Goal: Information Seeking & Learning: Find specific fact

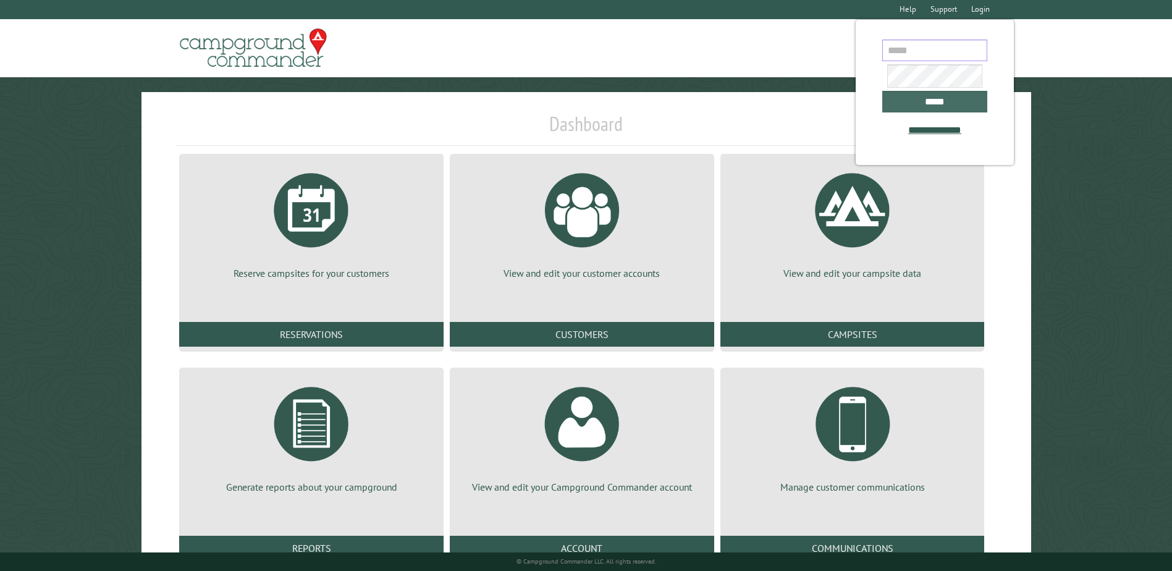
type input "**********"
click at [908, 95] on input "*****" at bounding box center [934, 102] width 105 height 22
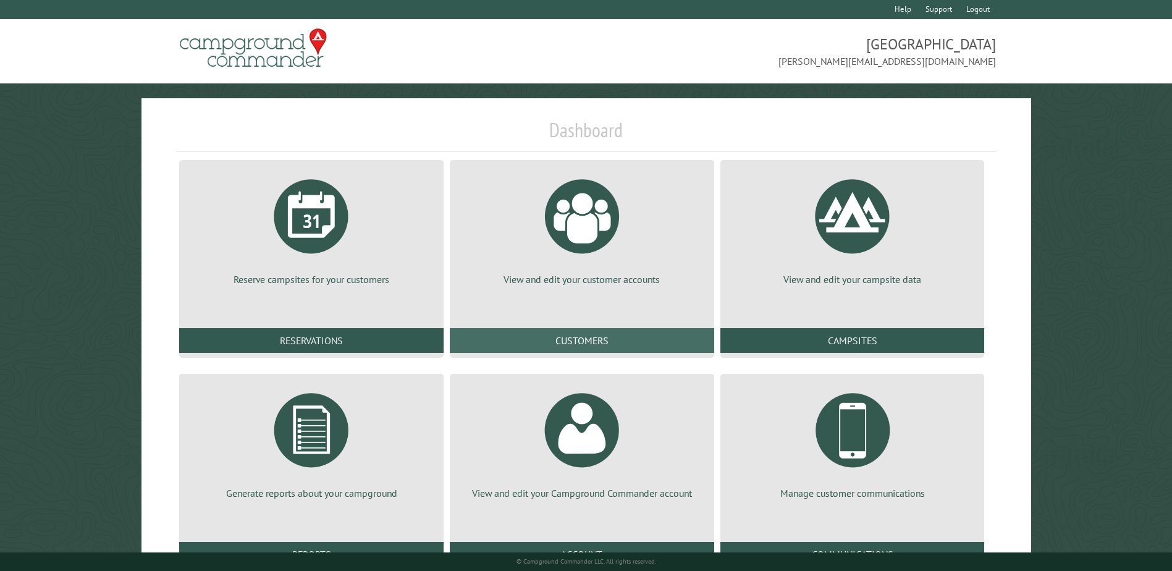
click at [562, 332] on link "Customers" at bounding box center [582, 340] width 264 height 25
click at [584, 341] on link "Customers" at bounding box center [582, 340] width 264 height 25
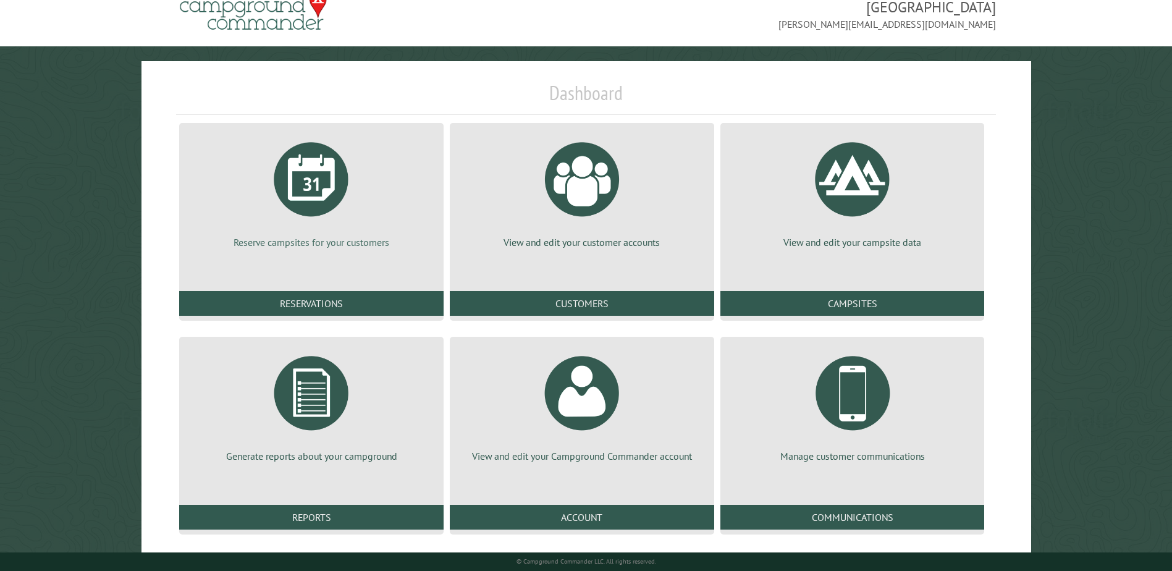
scroll to position [48, 0]
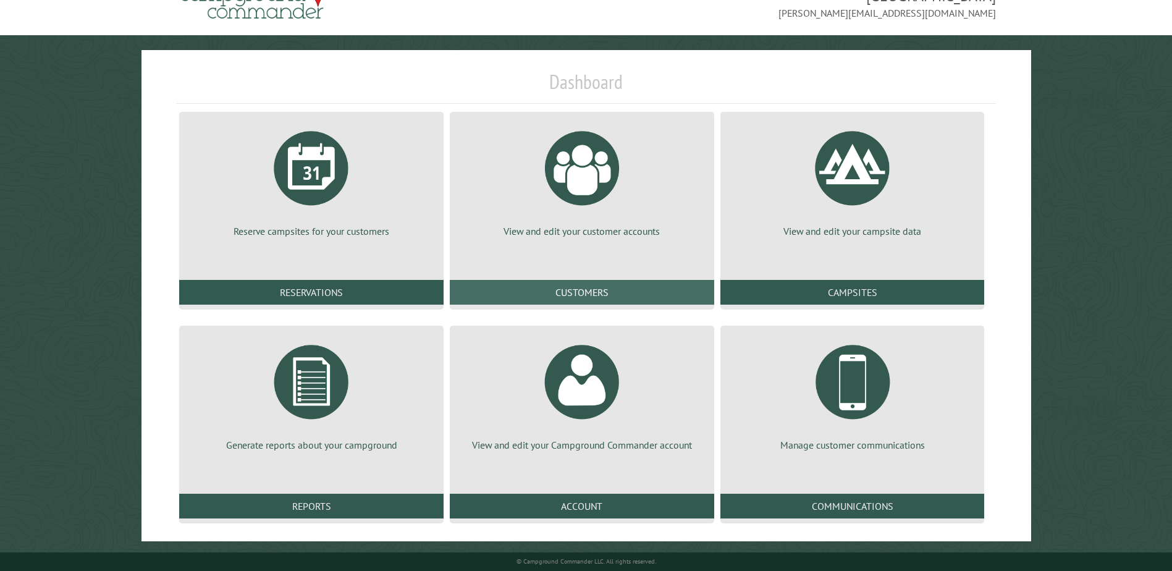
click at [573, 301] on link "Customers" at bounding box center [582, 292] width 264 height 25
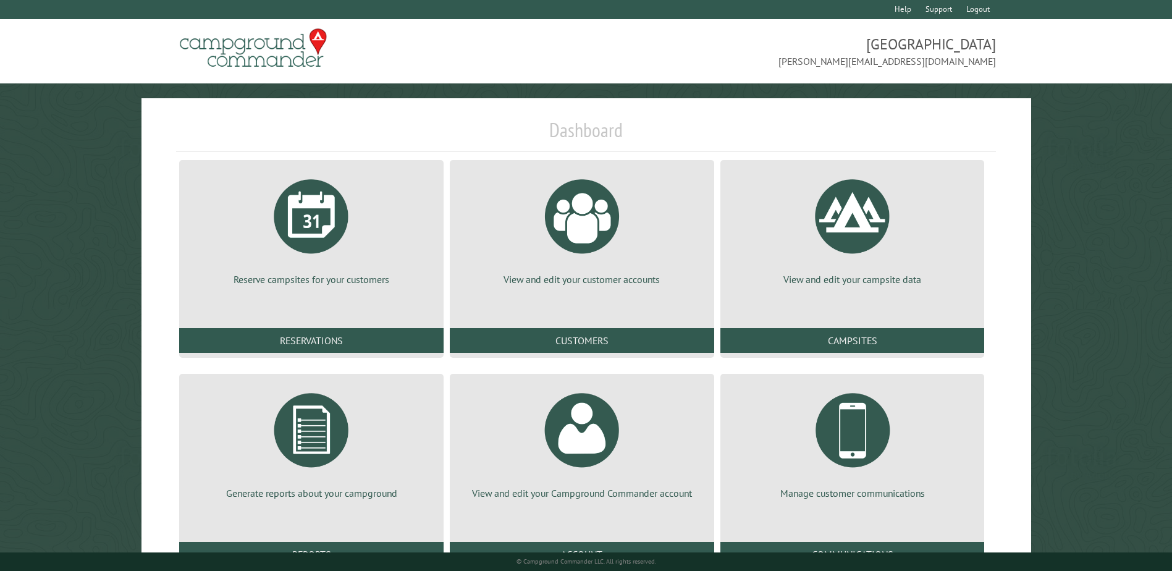
scroll to position [48, 0]
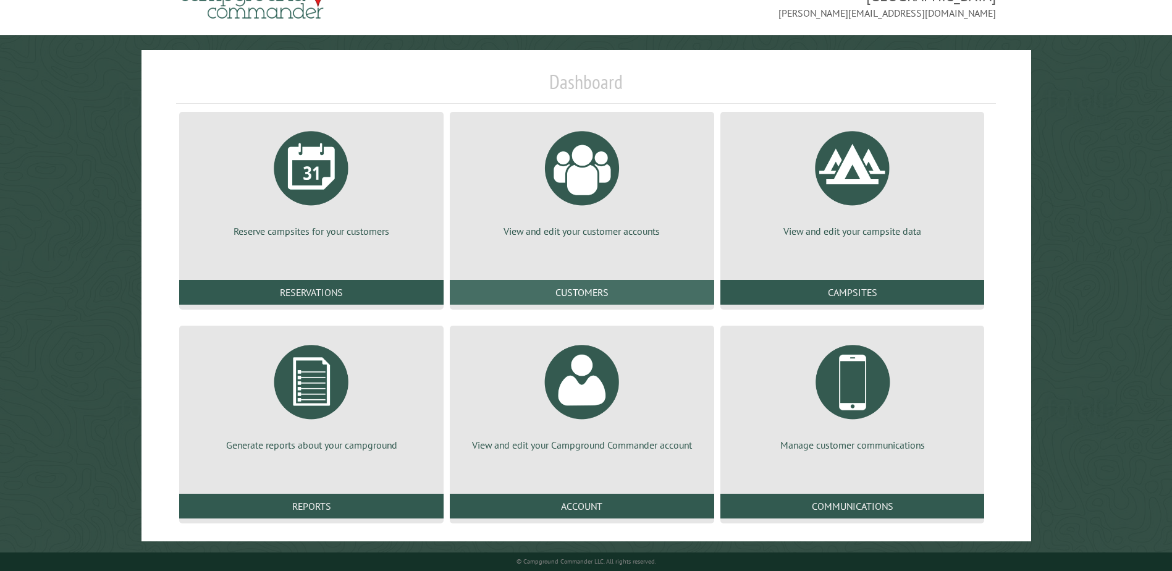
click at [613, 285] on link "Customers" at bounding box center [582, 292] width 264 height 25
click at [579, 291] on link "Customers" at bounding box center [582, 292] width 264 height 25
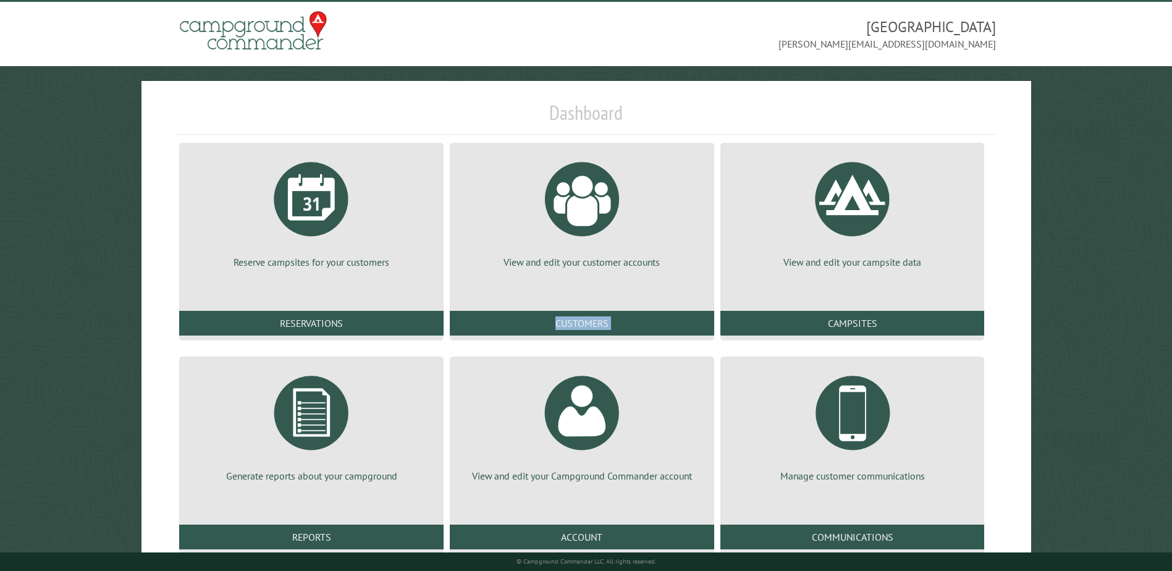
scroll to position [0, 0]
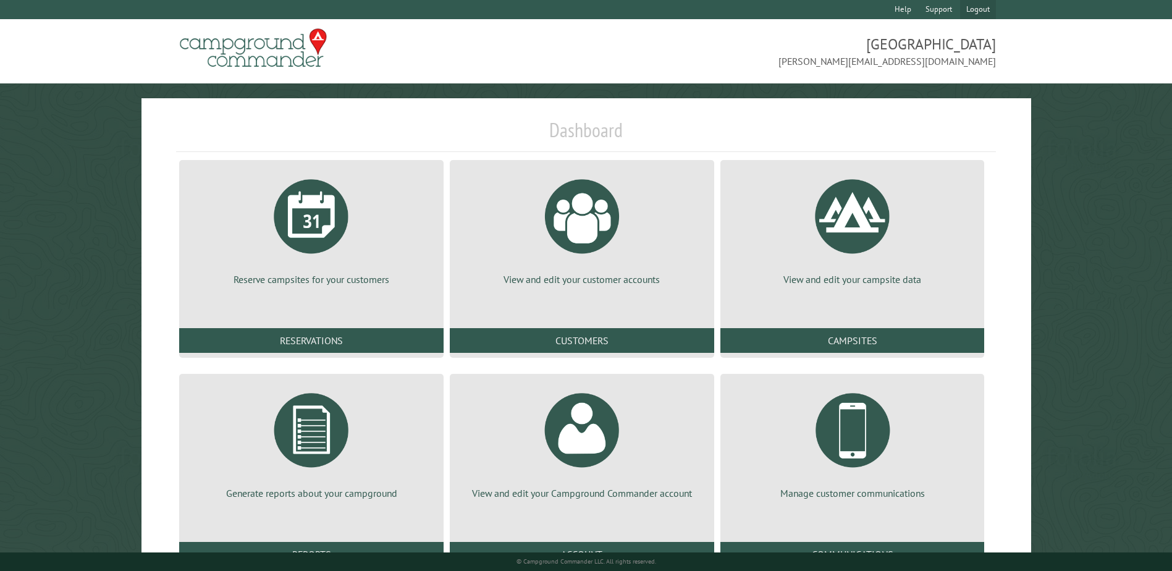
click at [966, 6] on link "Logout" at bounding box center [977, 9] width 35 height 19
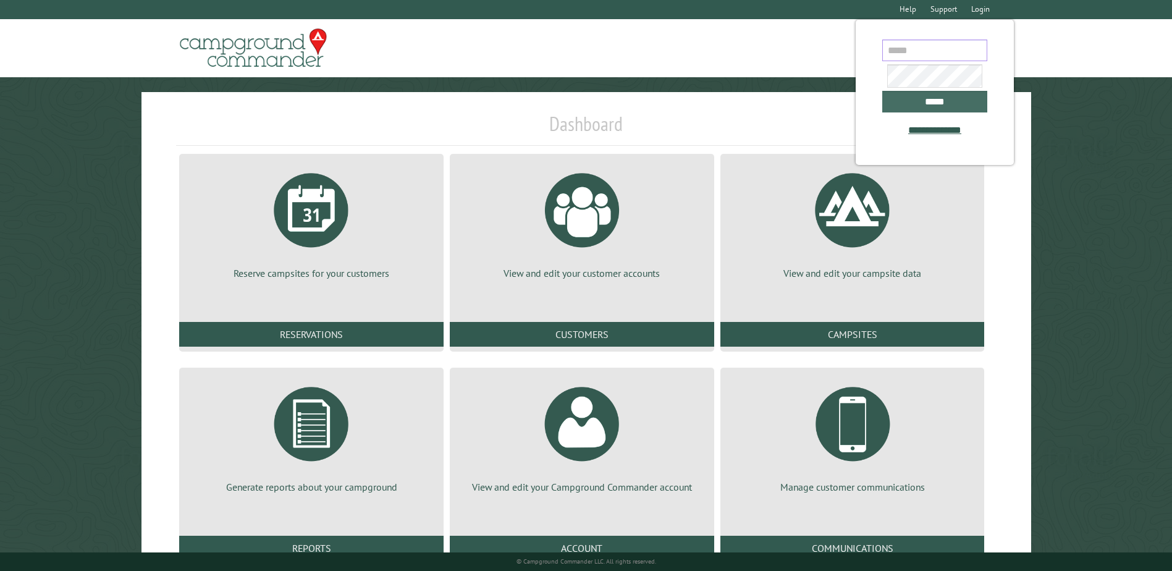
type input "**********"
click at [927, 112] on input "*****" at bounding box center [934, 102] width 105 height 22
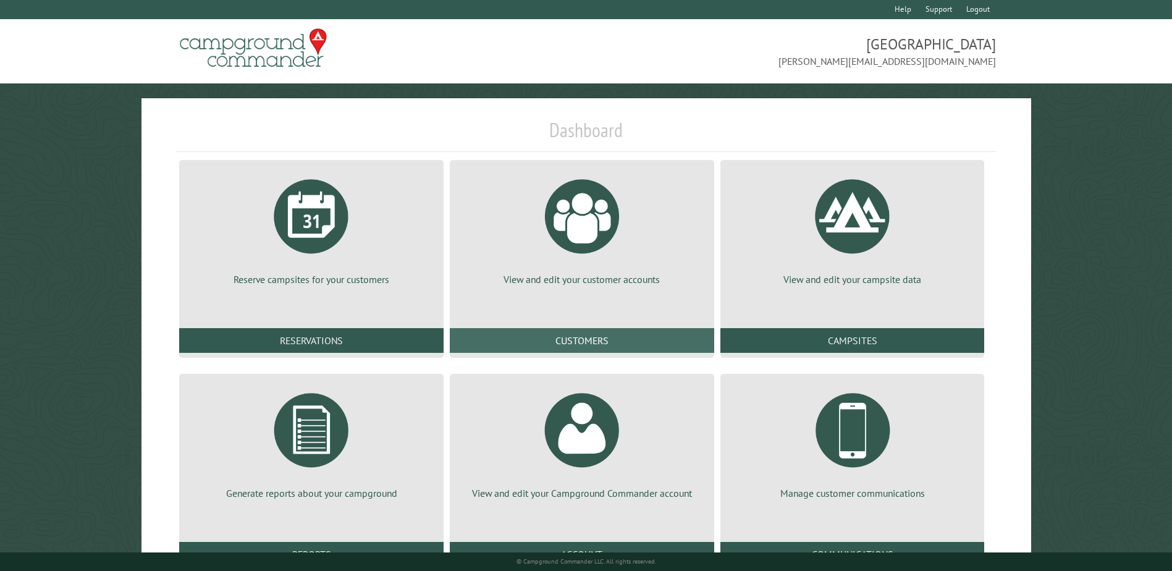
click at [586, 342] on link "Customers" at bounding box center [582, 340] width 264 height 25
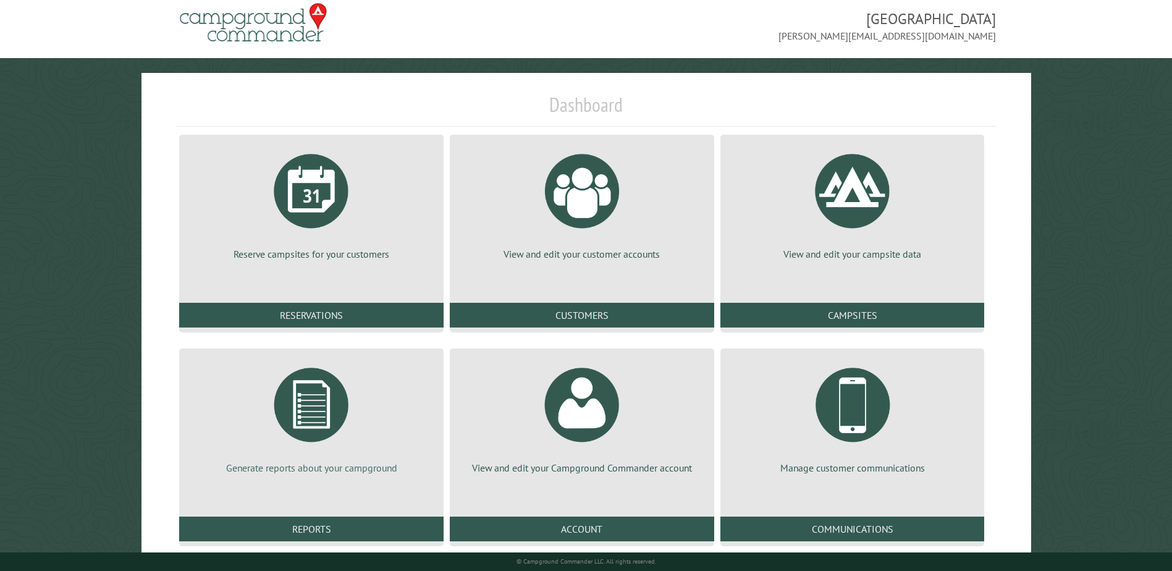
scroll to position [48, 0]
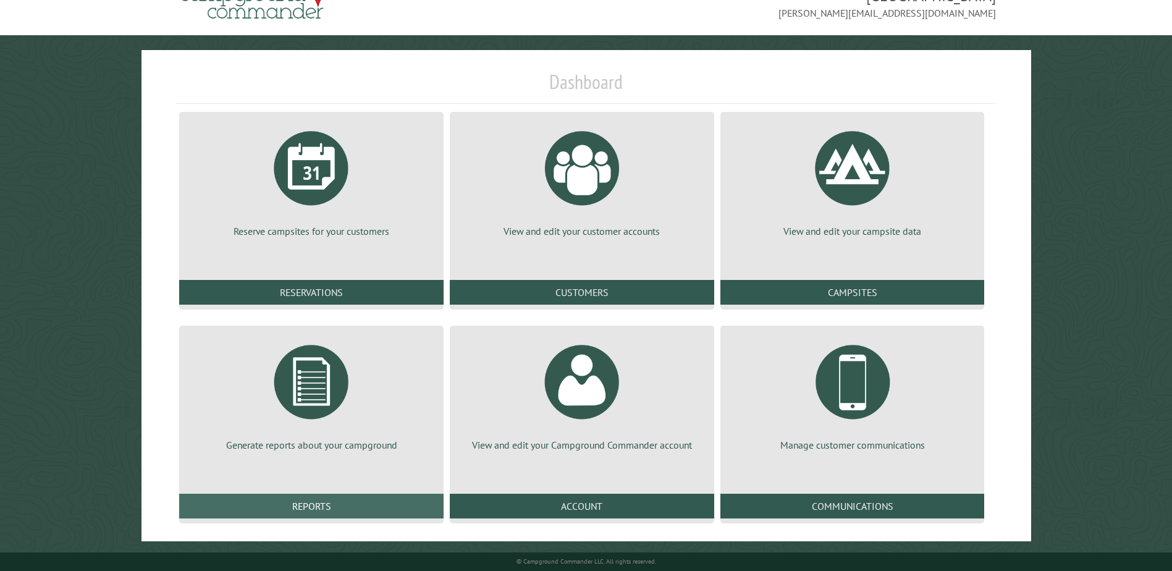
click at [285, 510] on link "Reports" at bounding box center [311, 506] width 264 height 25
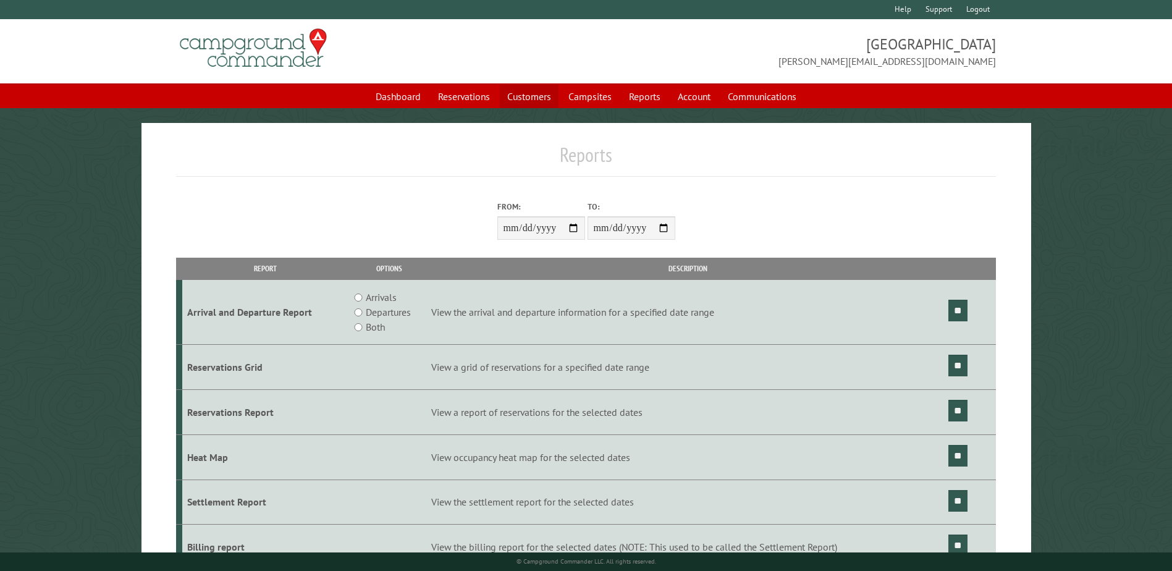
click at [531, 101] on link "Customers" at bounding box center [529, 96] width 59 height 23
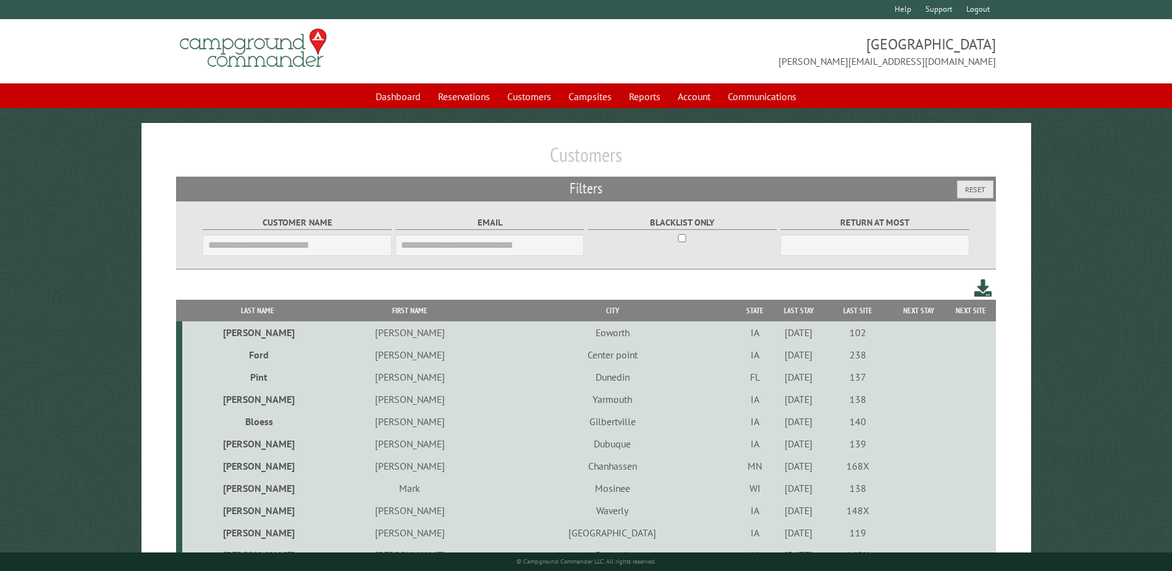
click at [305, 259] on fieldset "Customer Name" at bounding box center [297, 235] width 188 height 48
click at [310, 241] on input "Customer Name" at bounding box center [297, 245] width 188 height 22
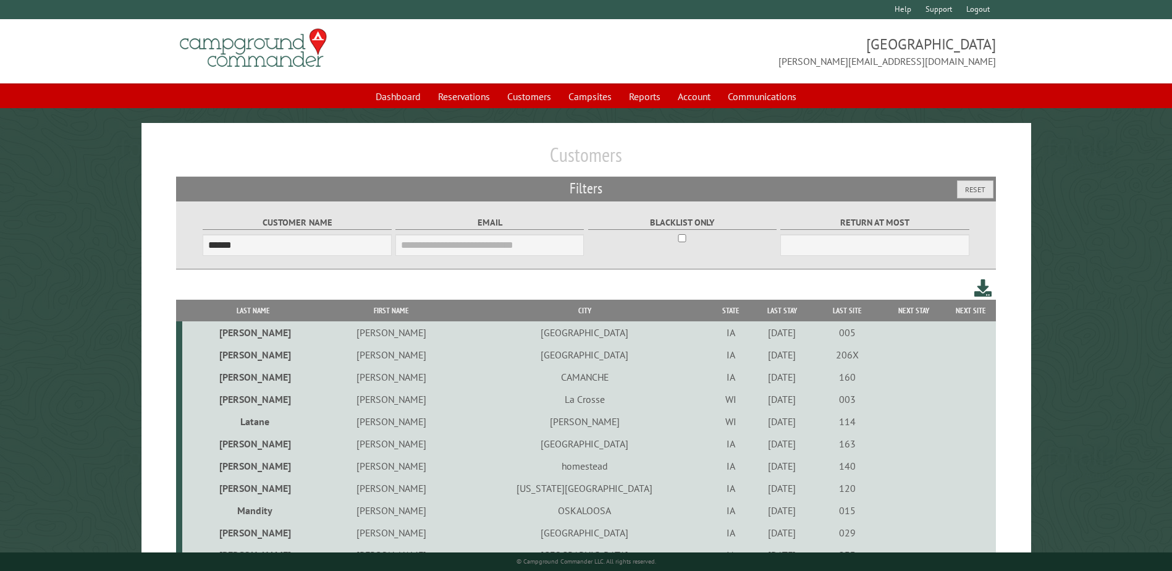
click at [250, 308] on th "Last Name" at bounding box center [253, 311] width 142 height 22
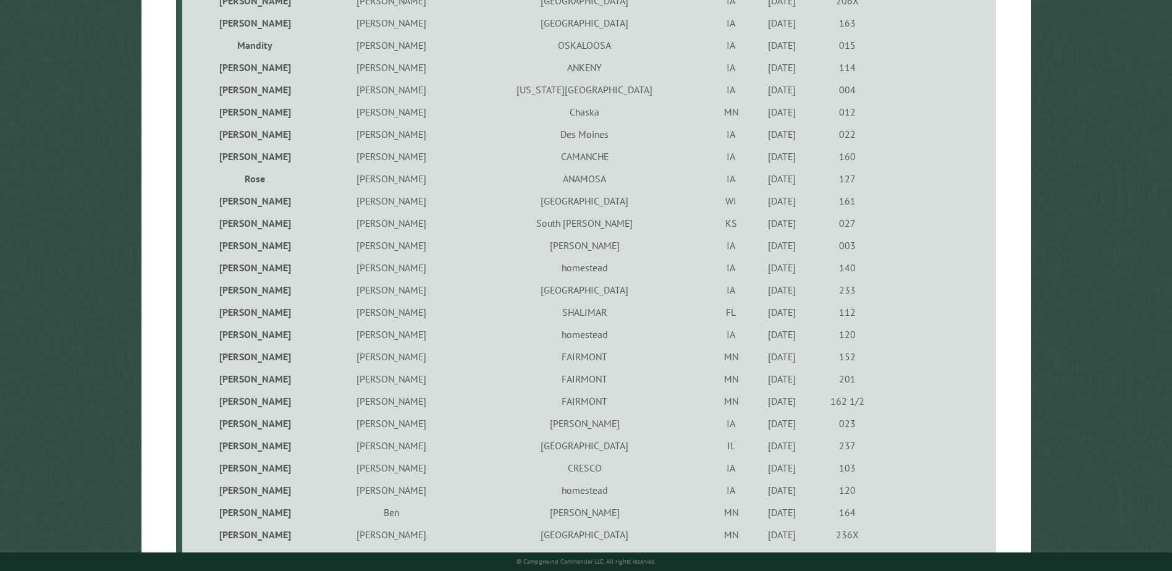
scroll to position [959, 0]
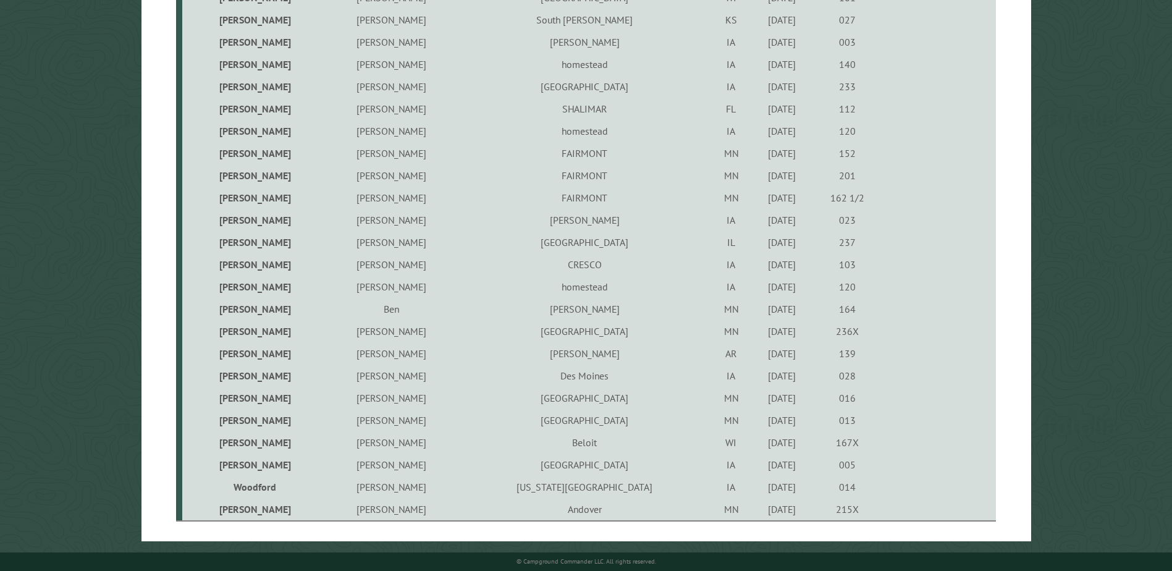
click at [355, 288] on td "[PERSON_NAME]" at bounding box center [391, 287] width 133 height 22
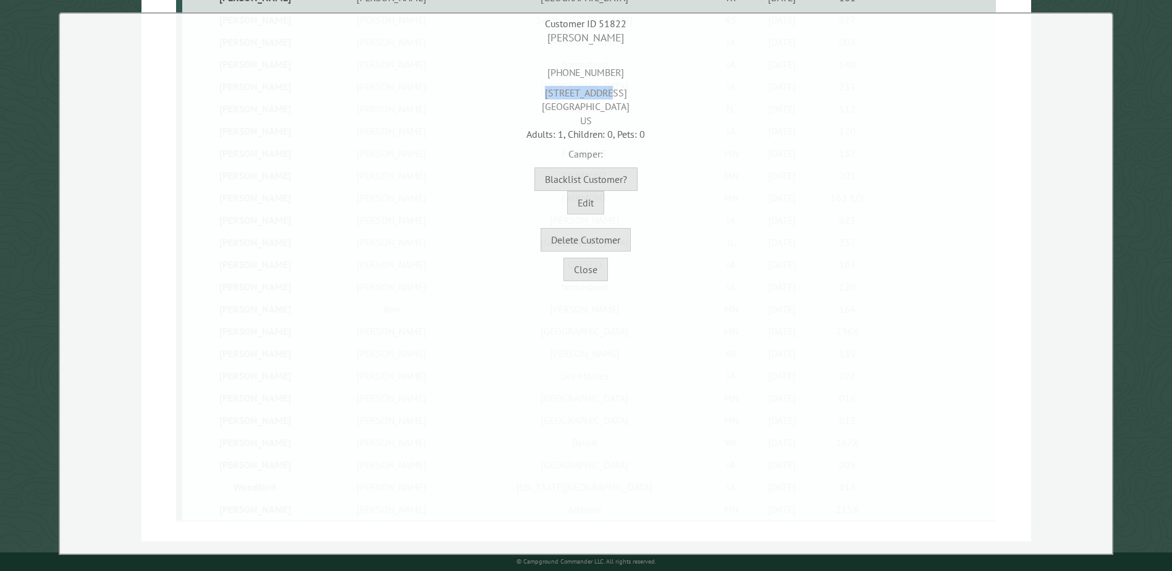
drag, startPoint x: 558, startPoint y: 95, endPoint x: 637, endPoint y: 90, distance: 79.2
click at [637, 90] on div "[STREET_ADDRESS]" at bounding box center [586, 104] width 1046 height 48
copy div "[STREET_ADDRESS]"
drag, startPoint x: 616, startPoint y: 104, endPoint x: 604, endPoint y: 104, distance: 11.7
click at [604, 104] on div "[STREET_ADDRESS]" at bounding box center [586, 104] width 1046 height 48
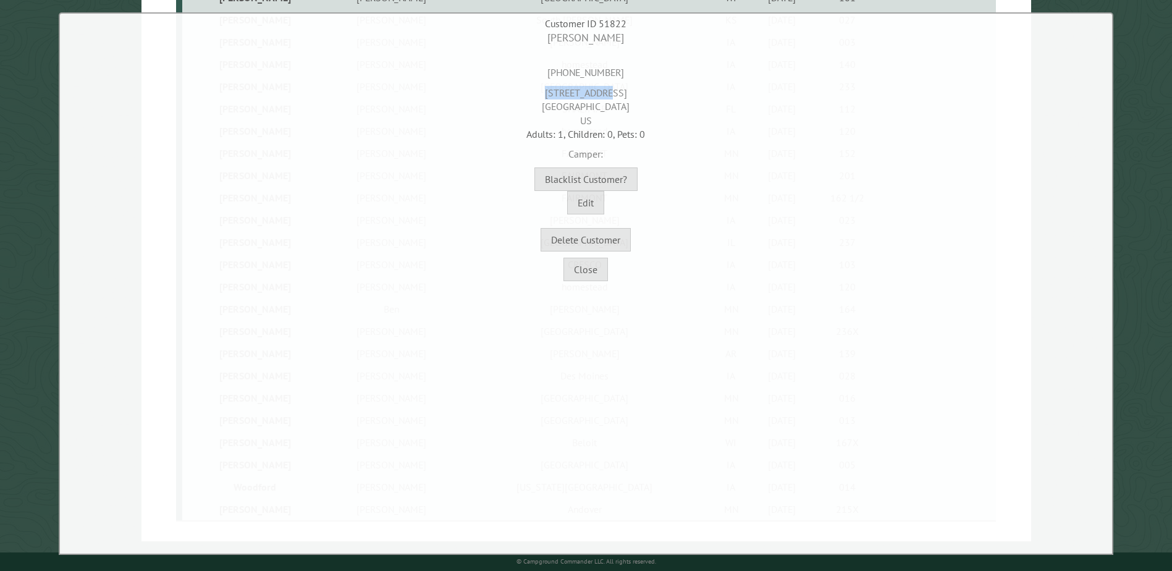
copy div "52236"
drag, startPoint x: 632, startPoint y: 82, endPoint x: 552, endPoint y: 67, distance: 81.7
click at [552, 67] on div "[PERSON_NAME] [PHONE_NUMBER] [STREET_ADDRESS] Adults: 1, Children: 0, Pets: 0 C…" at bounding box center [586, 140] width 1046 height 221
click at [552, 67] on div "[PHONE_NUMBER]" at bounding box center [586, 63] width 1046 height 34
click at [559, 69] on div "[PHONE_NUMBER]" at bounding box center [586, 63] width 1046 height 34
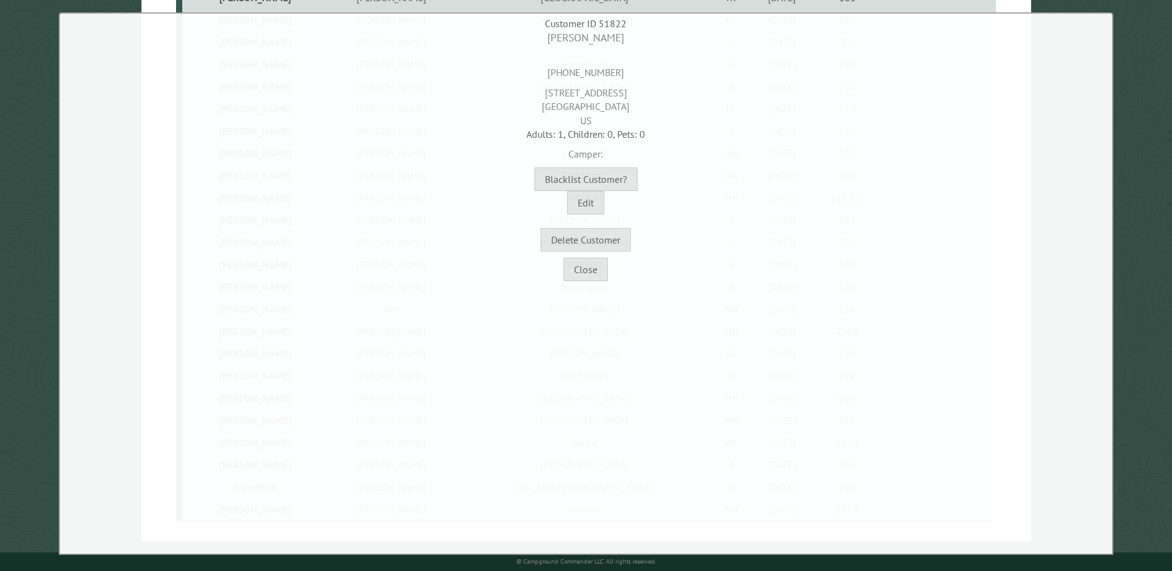
click at [559, 69] on div "[PHONE_NUMBER]" at bounding box center [586, 63] width 1046 height 34
copy div "[PHONE_NUMBER]"
click at [573, 264] on button "Close" at bounding box center [585, 269] width 44 height 23
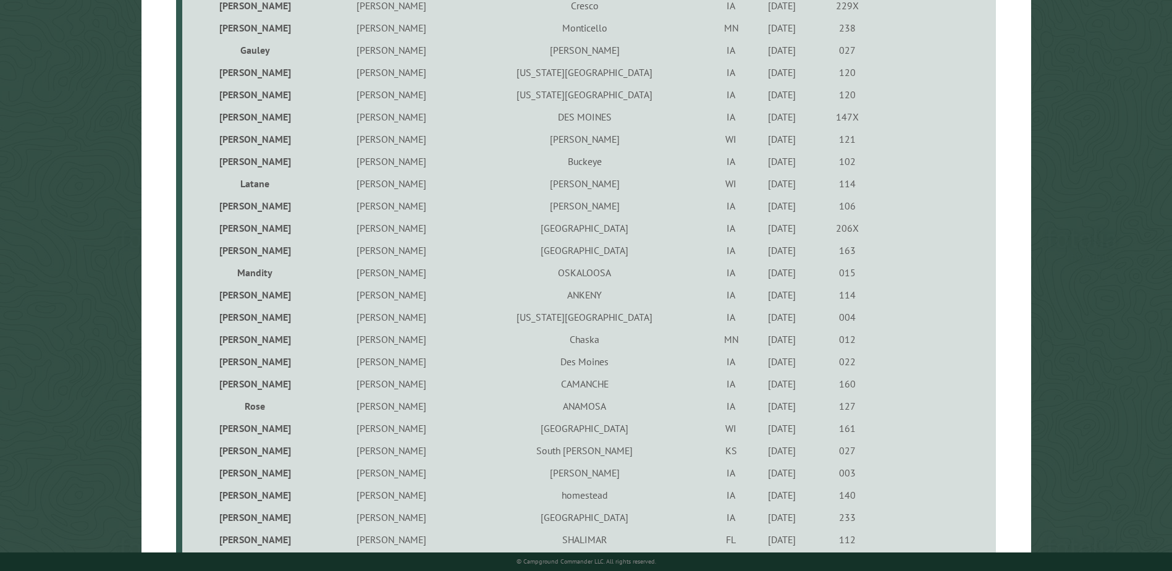
scroll to position [33, 0]
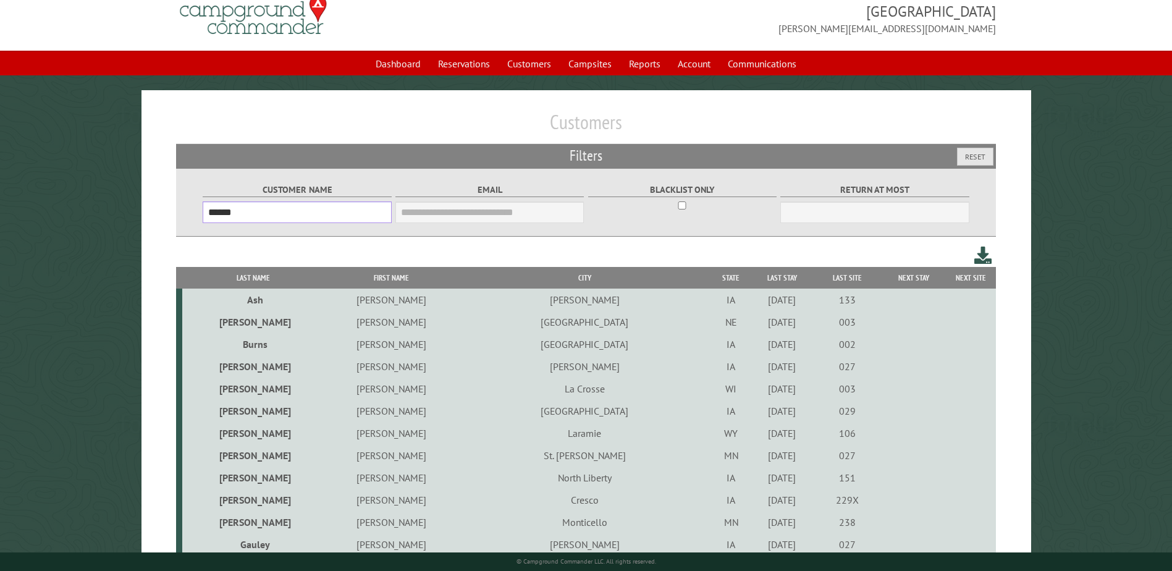
click at [324, 222] on input "******" at bounding box center [297, 212] width 188 height 22
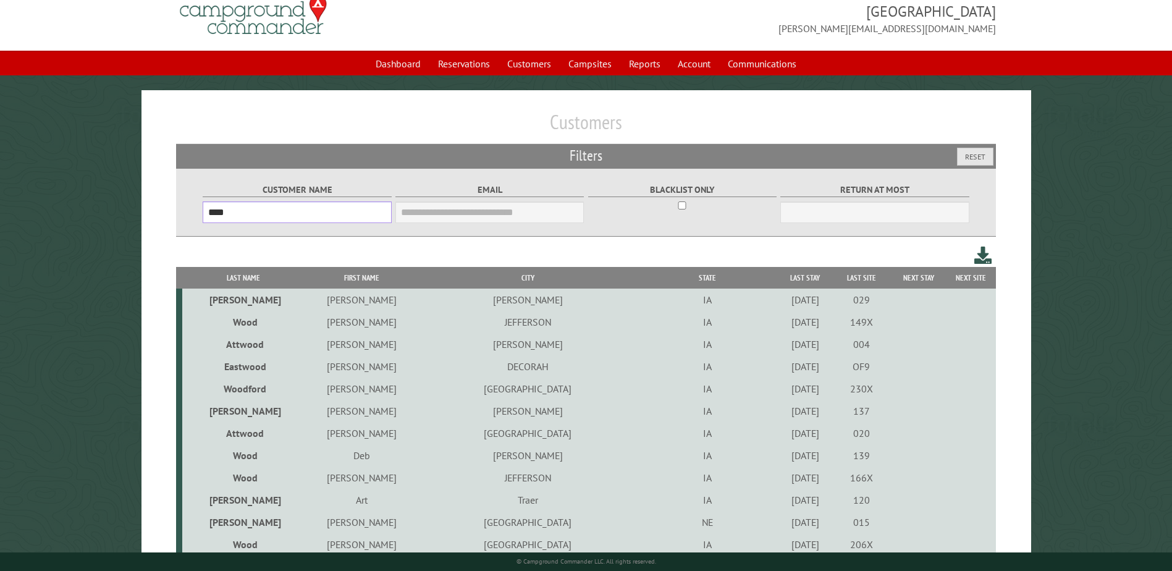
type input "****"
click at [241, 282] on th "Last Name" at bounding box center [243, 278] width 122 height 22
click at [376, 271] on th "First Name" at bounding box center [362, 278] width 114 height 22
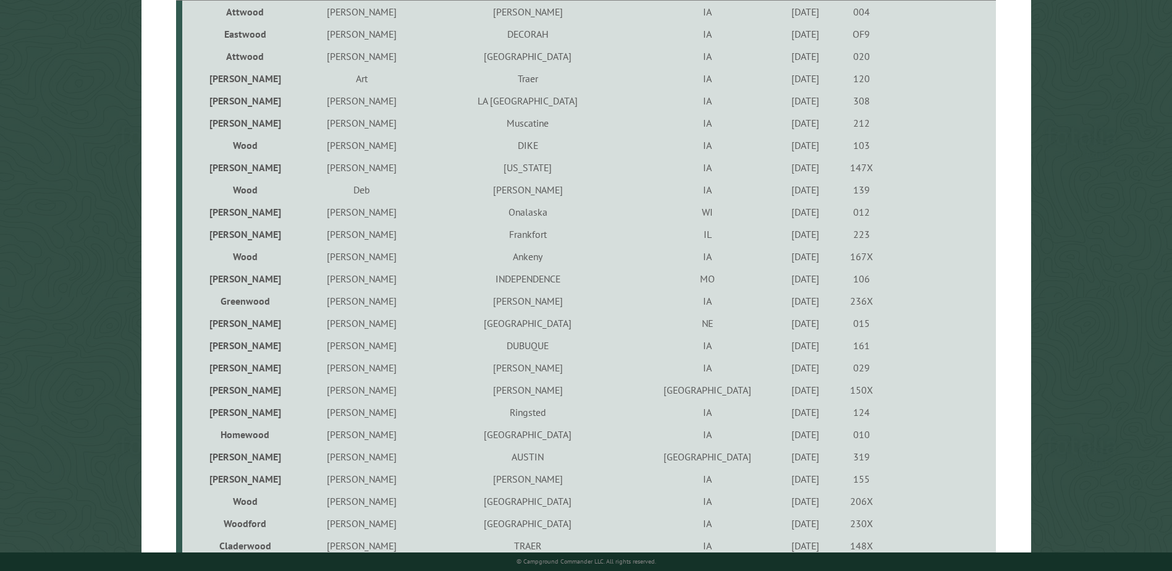
scroll to position [300, 0]
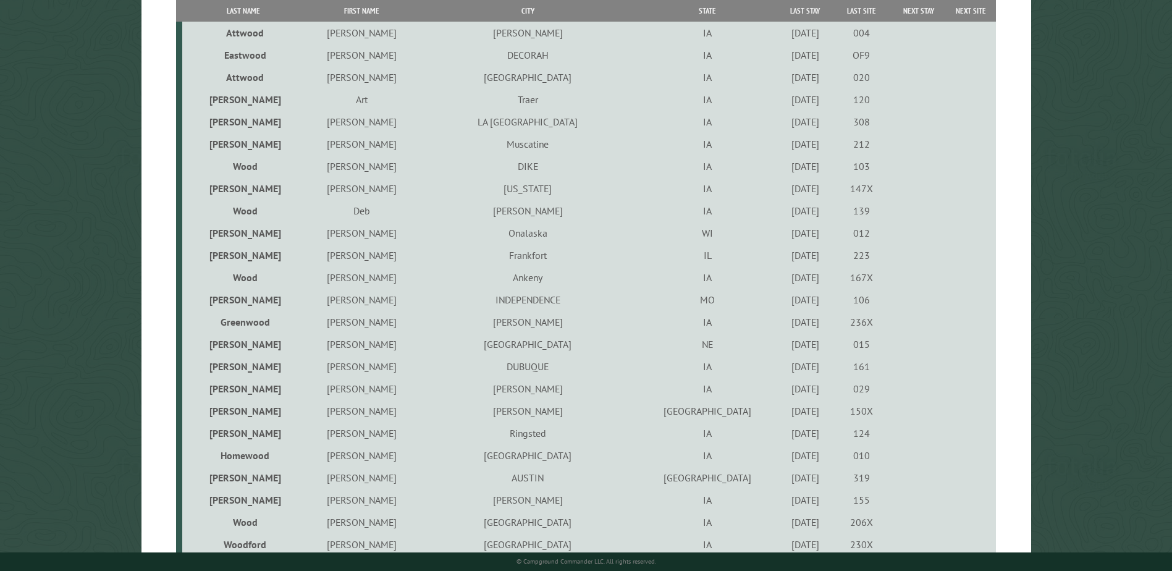
click at [523, 18] on th "City" at bounding box center [527, 11] width 217 height 22
click at [515, 13] on th "City" at bounding box center [527, 11] width 217 height 22
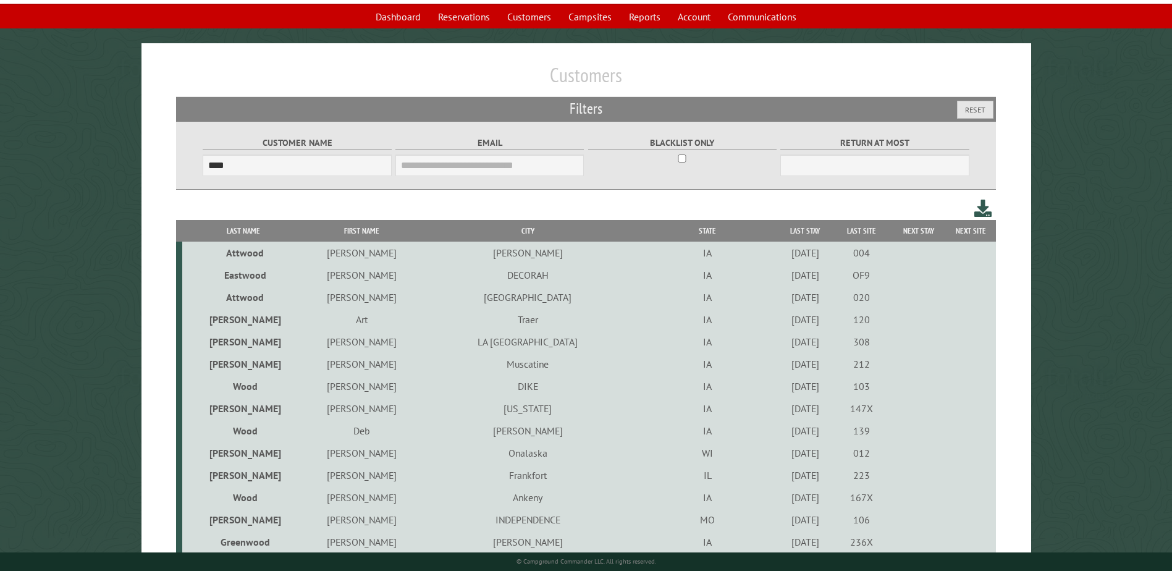
scroll to position [0, 0]
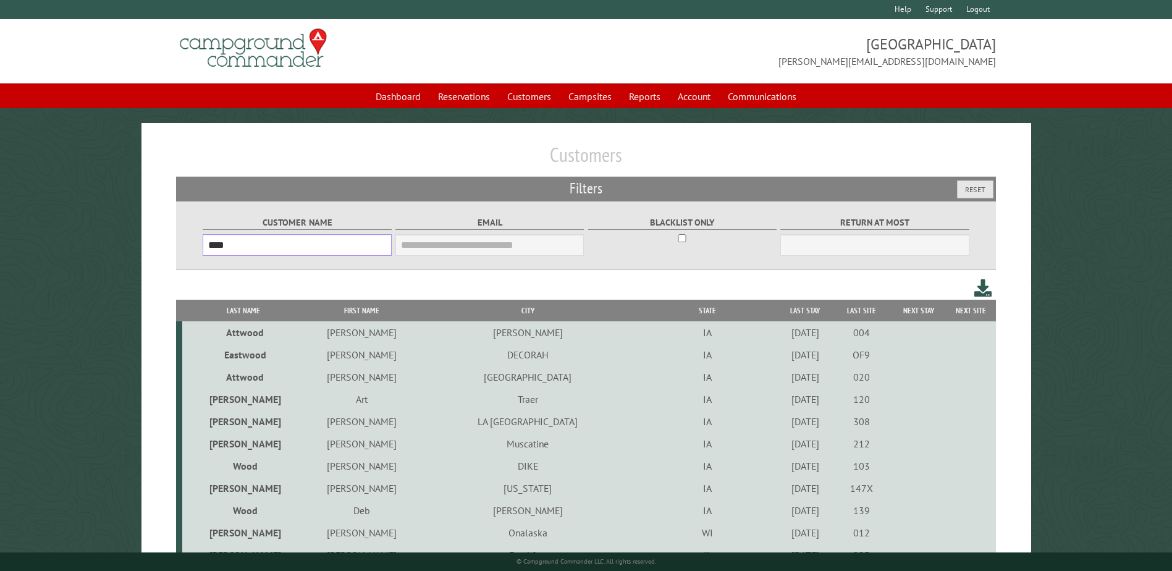
click at [265, 250] on input "****" at bounding box center [297, 245] width 188 height 22
